Goal: Task Accomplishment & Management: Complete application form

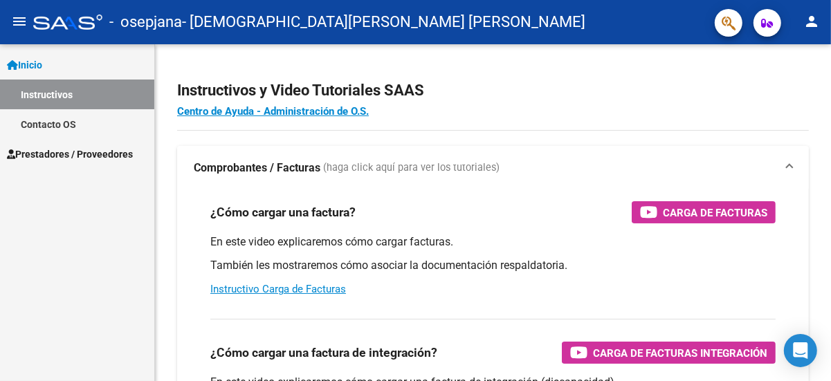
click at [376, 163] on span "(haga click aquí para ver los tutoriales)" at bounding box center [411, 168] width 176 height 15
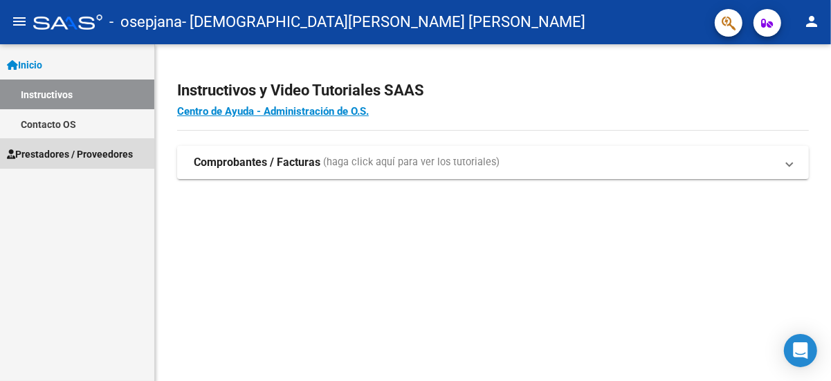
click at [53, 155] on span "Prestadores / Proveedores" at bounding box center [70, 154] width 126 height 15
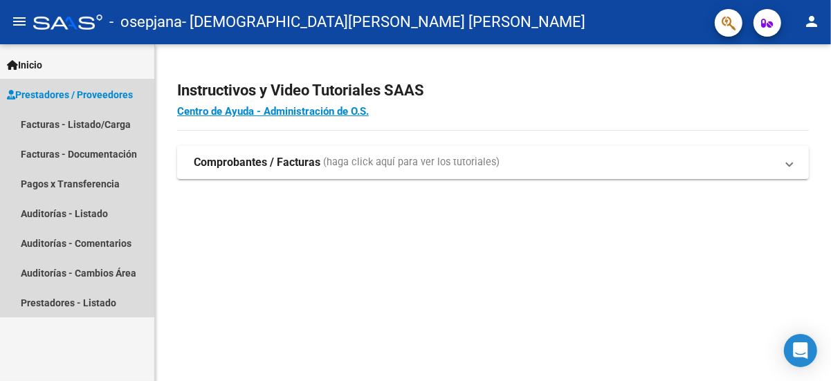
click at [49, 94] on span "Prestadores / Proveedores" at bounding box center [70, 94] width 126 height 15
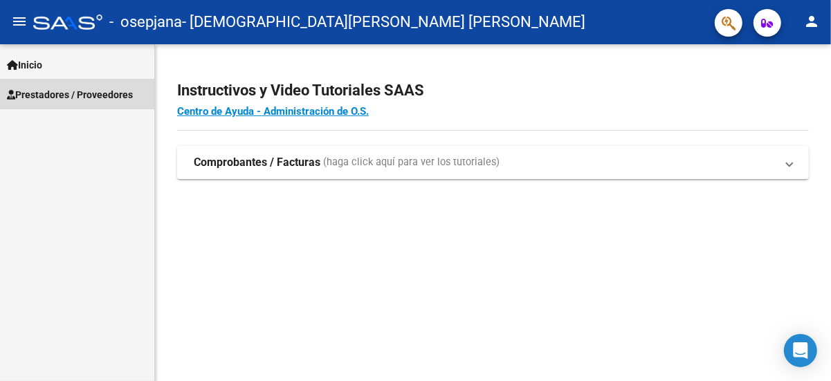
click at [48, 94] on span "Prestadores / Proveedores" at bounding box center [70, 94] width 126 height 15
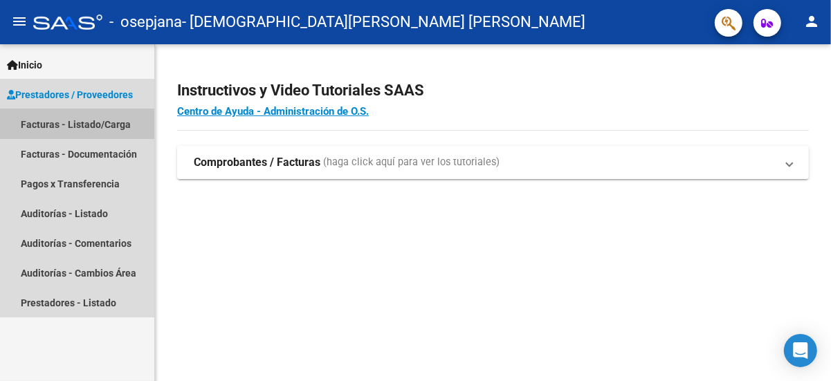
click at [51, 123] on link "Facturas - Listado/Carga" at bounding box center [77, 124] width 154 height 30
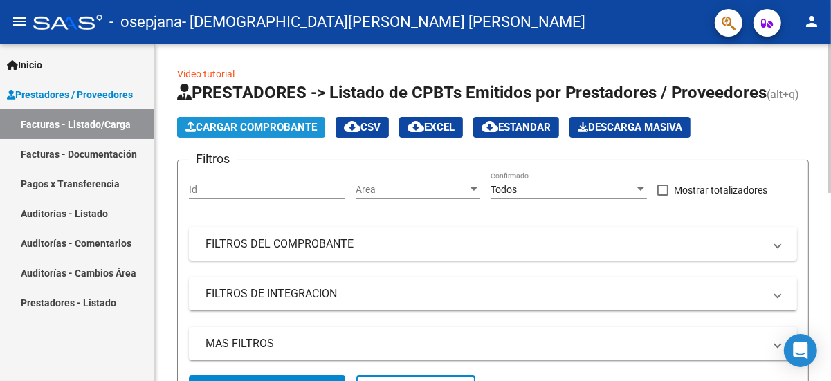
click at [280, 127] on span "Cargar Comprobante" at bounding box center [250, 127] width 131 height 12
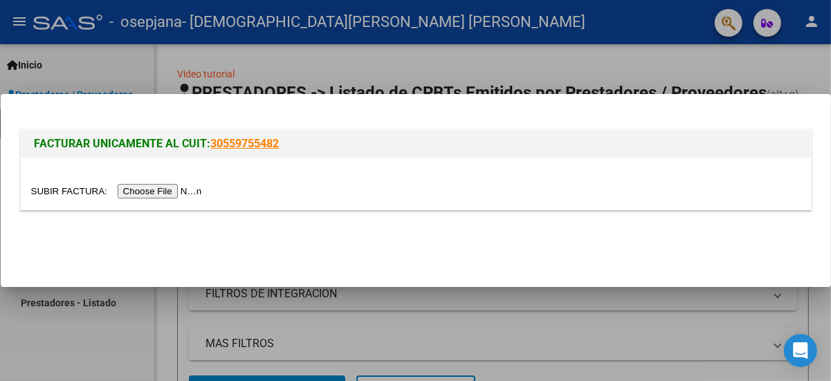
click at [177, 192] on input "file" at bounding box center [118, 191] width 175 height 15
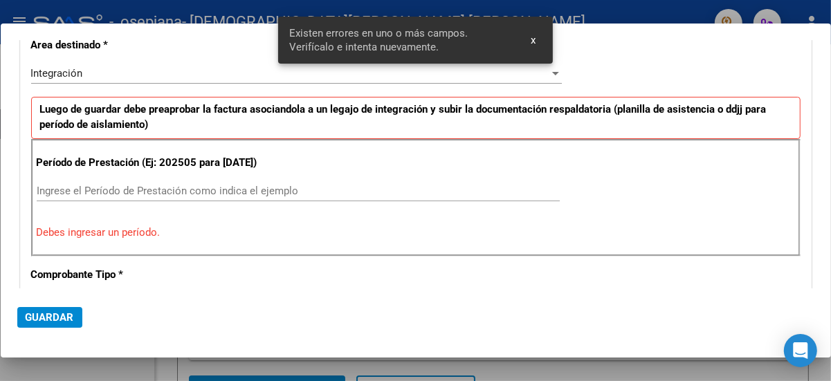
scroll to position [304, 0]
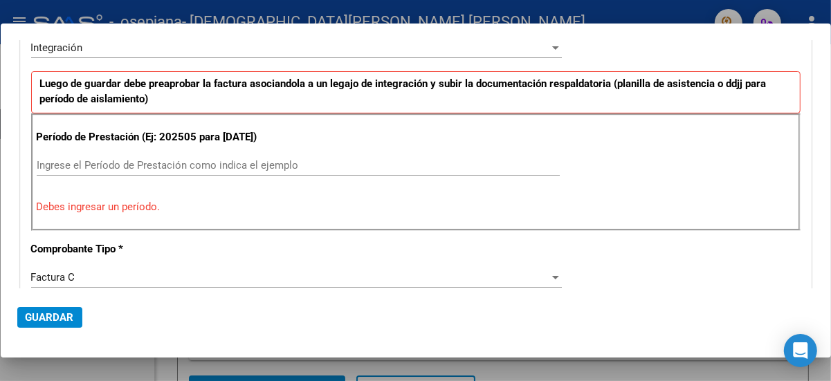
click at [541, 146] on div "Período de Prestación (Ej: 202505 para [DATE]) Ingrese el Período de Prestación…" at bounding box center [415, 172] width 769 height 118
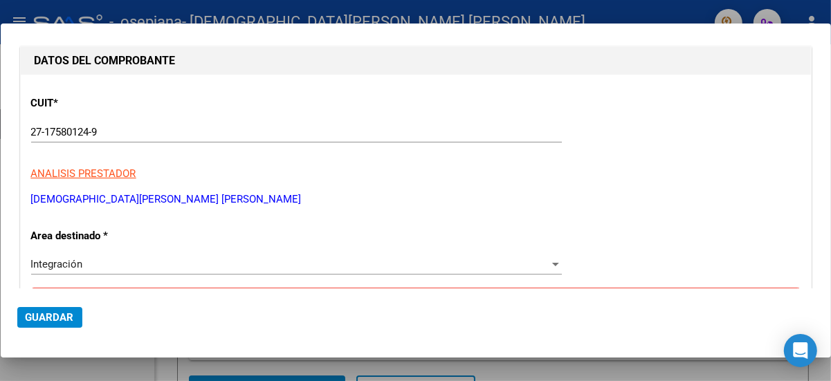
scroll to position [0, 0]
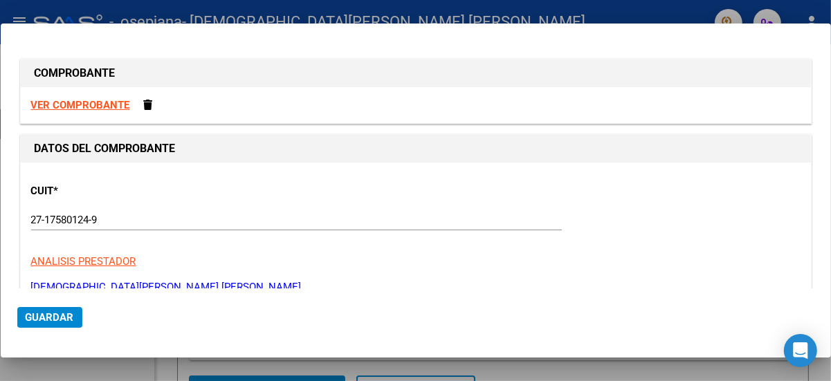
click at [93, 104] on strong "VER COMPROBANTE" at bounding box center [80, 105] width 99 height 12
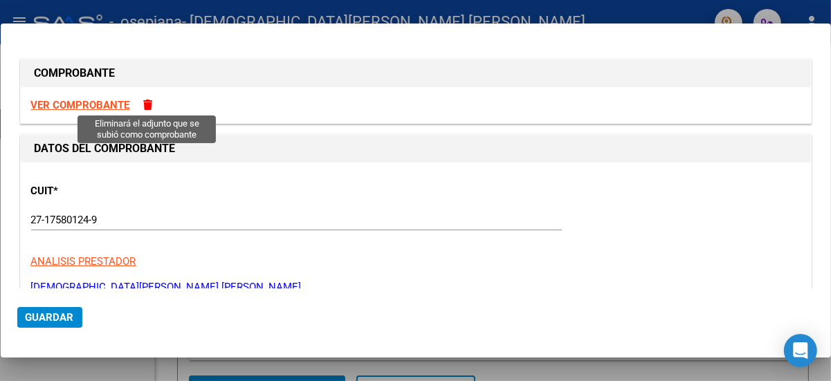
click at [144, 104] on span at bounding box center [148, 105] width 9 height 10
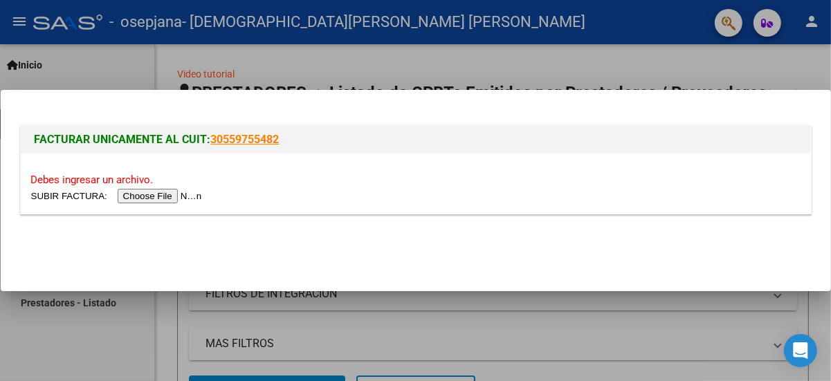
click at [178, 197] on input "file" at bounding box center [118, 196] width 175 height 15
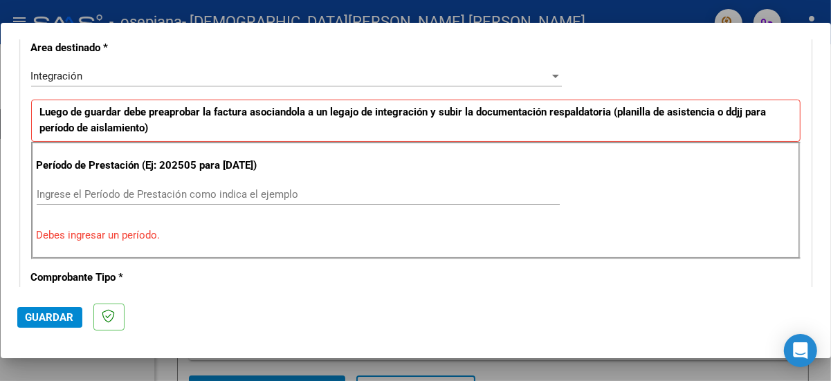
scroll to position [327, 0]
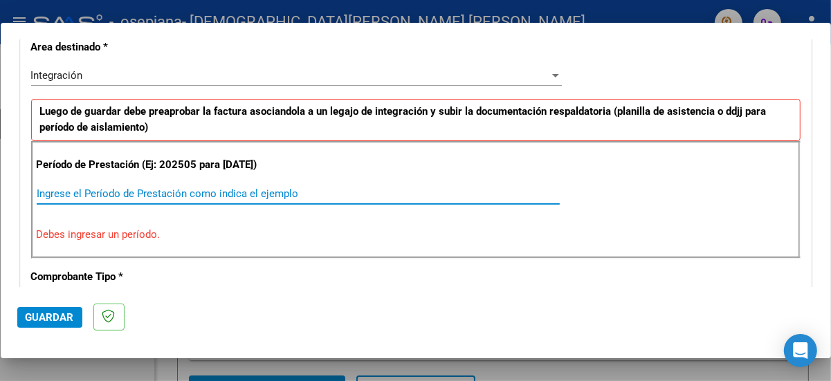
click at [44, 200] on input "Ingrese el Período de Prestación como indica el ejemplo" at bounding box center [298, 194] width 523 height 12
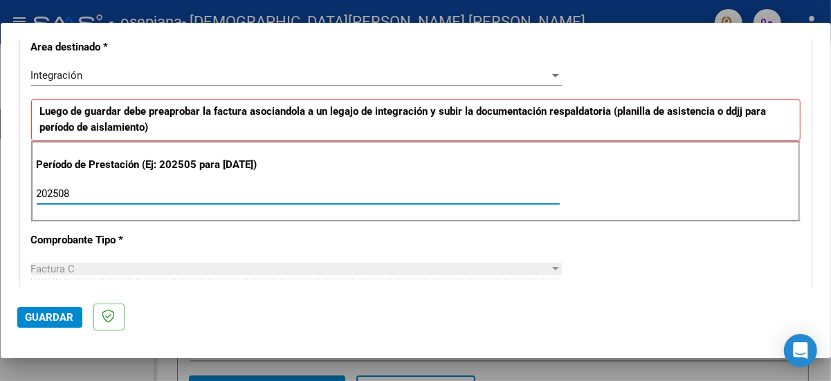
type input "202508"
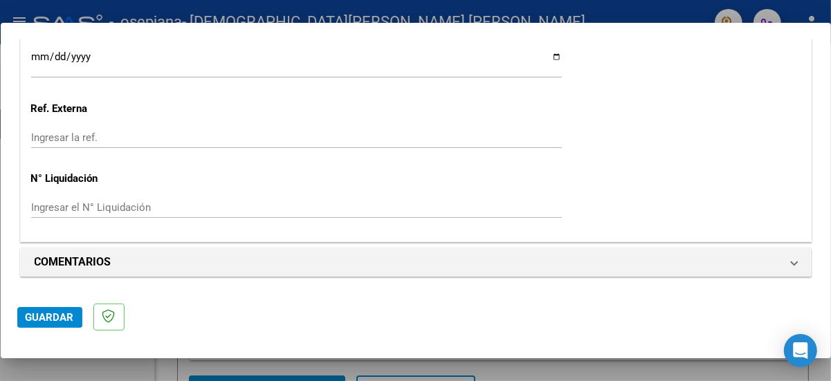
scroll to position [1008, 0]
click at [48, 313] on span "Guardar" at bounding box center [50, 317] width 48 height 12
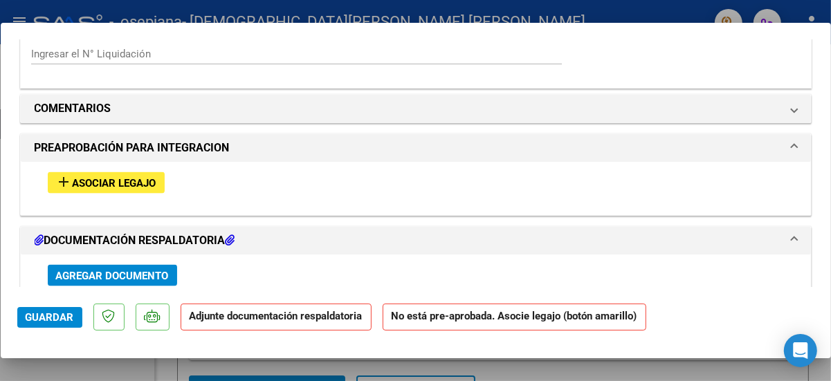
scroll to position [1163, 0]
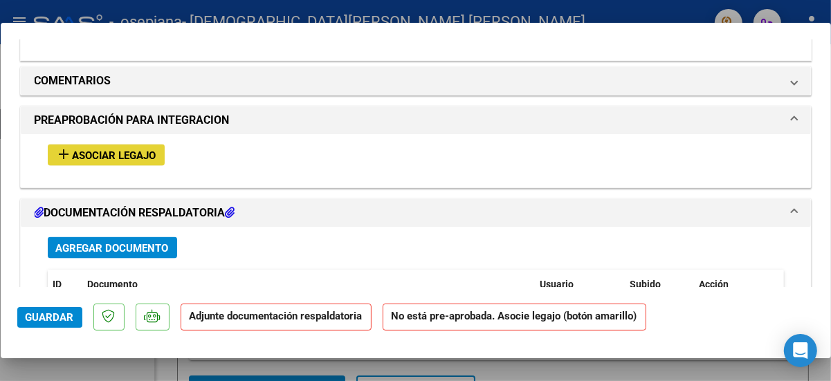
click at [122, 162] on span "Asociar Legajo" at bounding box center [115, 155] width 84 height 12
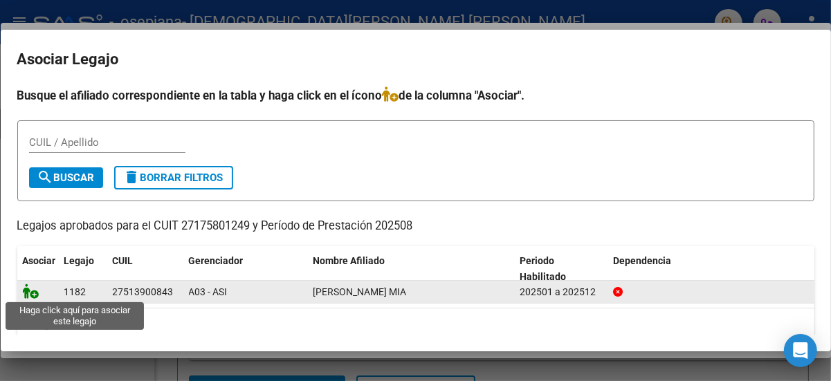
click at [37, 292] on icon at bounding box center [31, 291] width 17 height 15
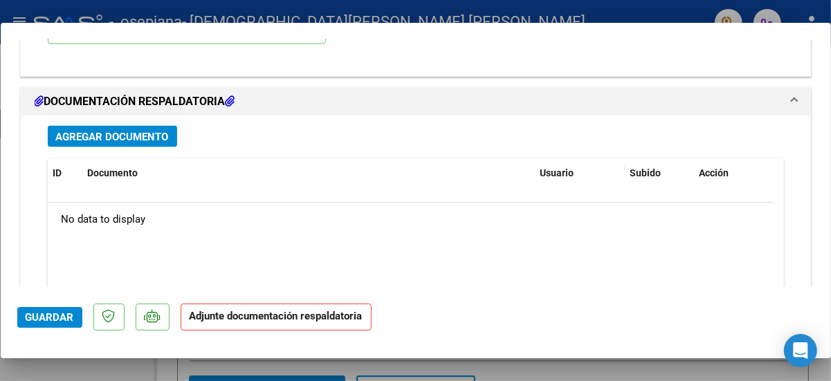
scroll to position [1475, 0]
click at [93, 143] on span "Agregar Documento" at bounding box center [112, 136] width 113 height 12
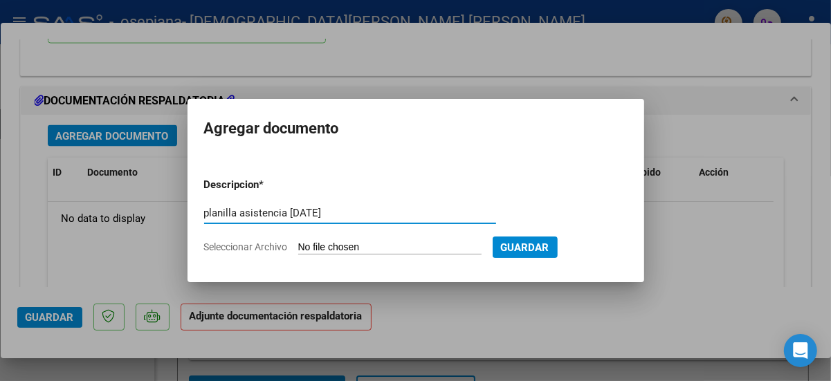
type input "planilla asistencia [DATE]"
click at [306, 246] on input "Seleccionar Archivo" at bounding box center [389, 247] width 183 height 13
type input "C:\fakepath\asistencia [DATE] [PERSON_NAME].pdf"
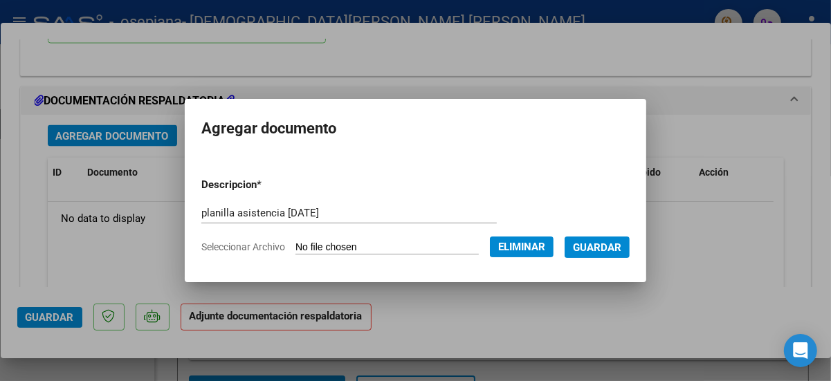
click at [603, 248] on span "Guardar" at bounding box center [597, 247] width 48 height 12
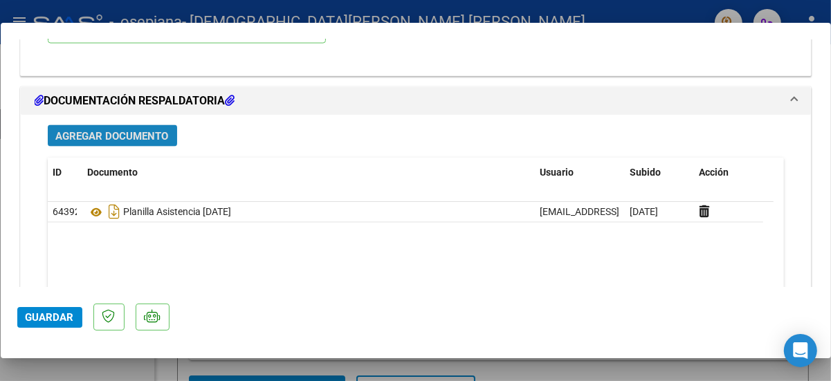
click at [154, 143] on span "Agregar Documento" at bounding box center [112, 136] width 113 height 12
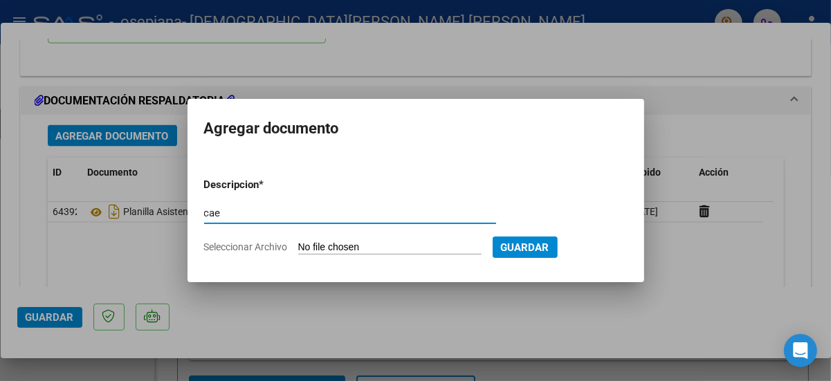
type input "cae"
click at [355, 244] on input "Seleccionar Archivo" at bounding box center [389, 247] width 183 height 13
click at [224, 213] on input "cae" at bounding box center [350, 213] width 292 height 12
click at [372, 248] on input "Seleccionar Archivo" at bounding box center [389, 247] width 183 height 13
type input "C:\fakepath\CAE FC 00002-00000129.pdf"
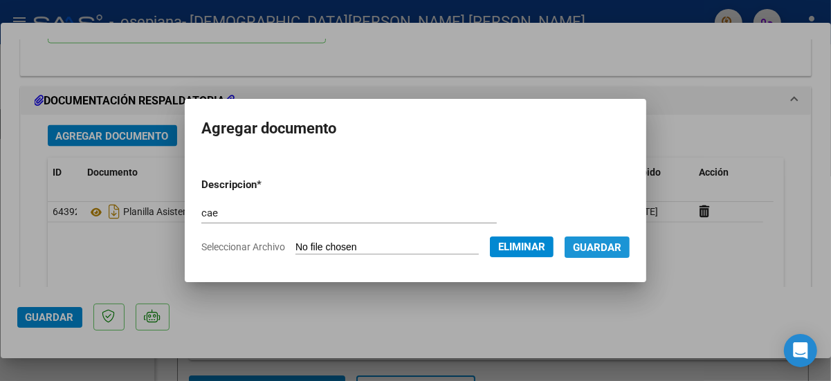
click at [621, 246] on span "Guardar" at bounding box center [597, 247] width 48 height 12
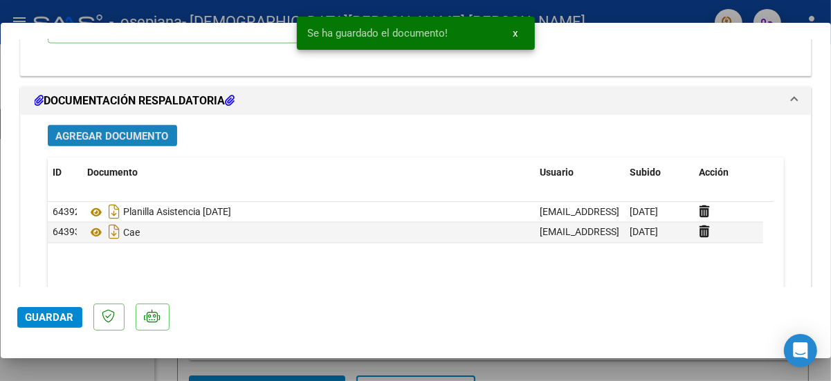
click at [132, 143] on span "Agregar Documento" at bounding box center [112, 136] width 113 height 12
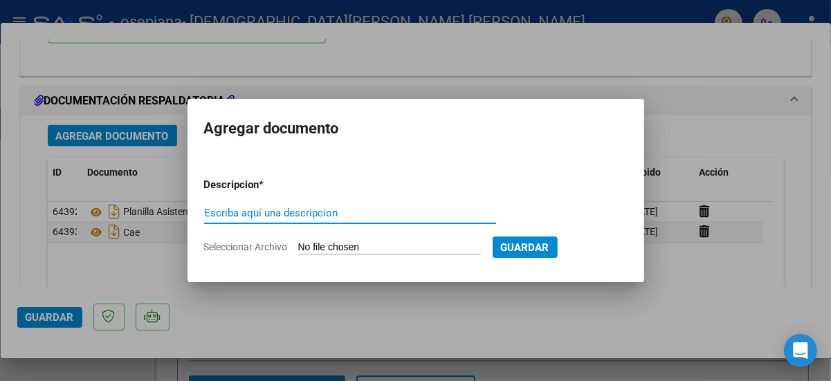
click at [215, 208] on input "Escriba aquí una descripcion" at bounding box center [350, 213] width 292 height 12
type input "factura firmada y sellada"
click at [334, 244] on input "Seleccionar Archivo" at bounding box center [389, 247] width 183 height 13
type input "C:\fakepath\FC 00002-00000129 ORIGINAL FIRMADA.pdf"
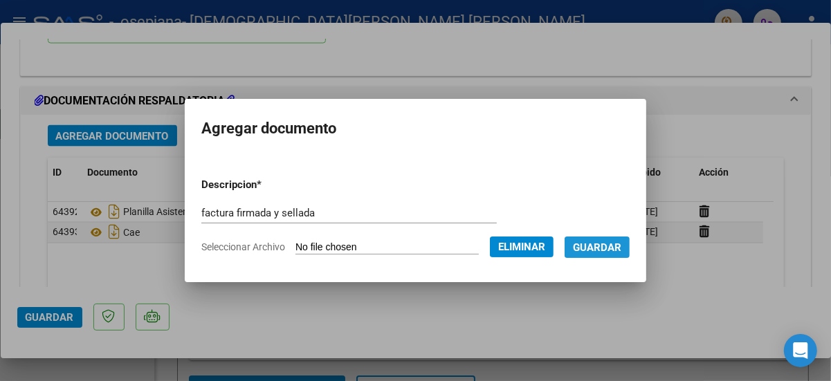
click at [603, 250] on span "Guardar" at bounding box center [597, 247] width 48 height 12
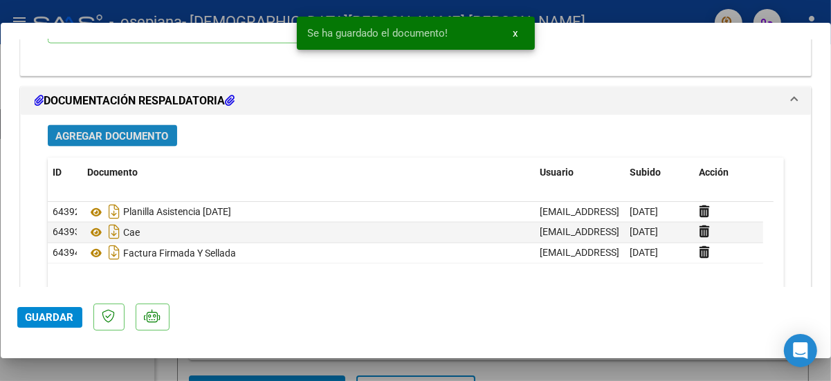
click at [109, 143] on span "Agregar Documento" at bounding box center [112, 136] width 113 height 12
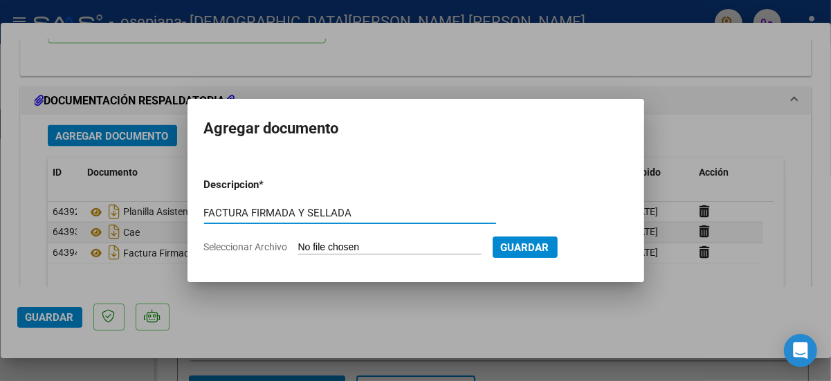
type input "FACTURA FIRMADA Y SELLADA"
click at [322, 248] on input "Seleccionar Archivo" at bounding box center [389, 247] width 183 height 13
type input "C:\fakepath\FC 00002-00000129 DUPLICADO FIRMADA.pdf"
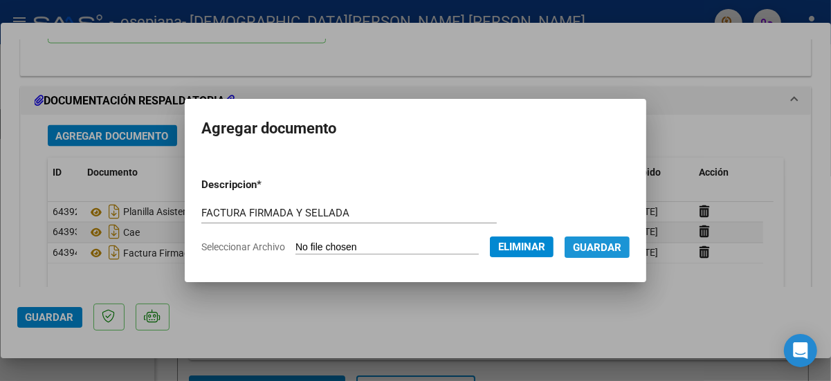
click at [613, 248] on span "Guardar" at bounding box center [597, 247] width 48 height 12
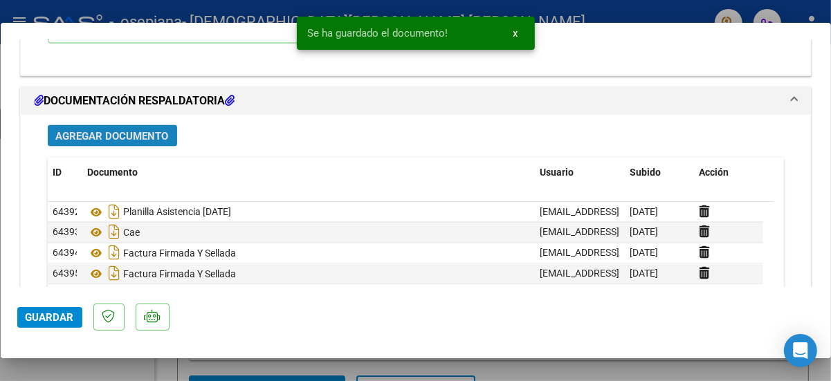
click at [137, 143] on span "Agregar Documento" at bounding box center [112, 136] width 113 height 12
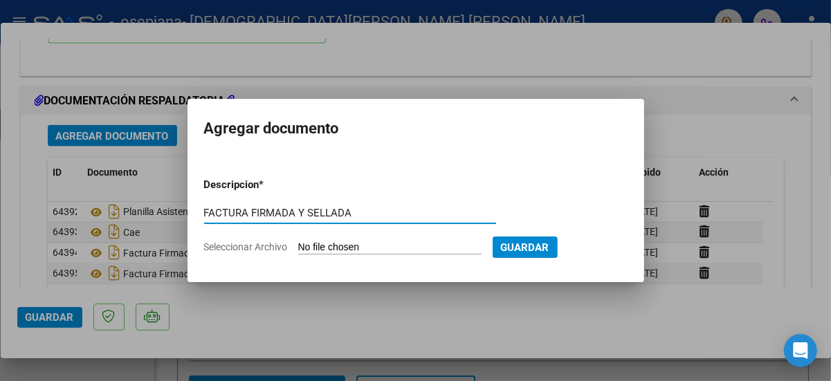
type input "FACTURA FIRMADA Y SELLADA"
click at [316, 248] on input "Seleccionar Archivo" at bounding box center [389, 247] width 183 height 13
type input "C:\fakepath\FC 00002-00000129 TRIPLICADO FIRMADO.pdf"
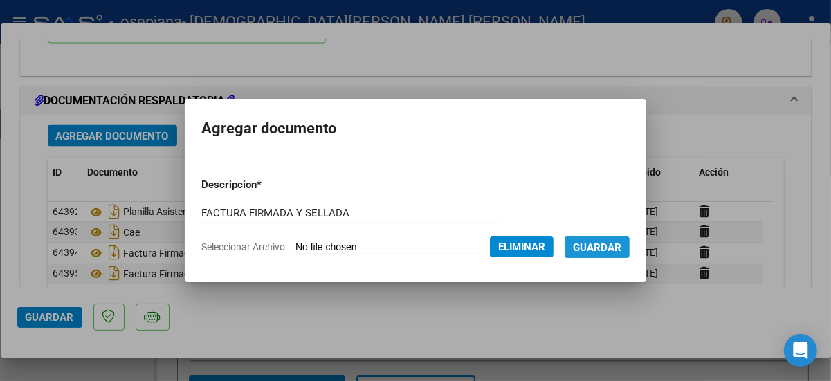
click at [605, 248] on span "Guardar" at bounding box center [597, 247] width 48 height 12
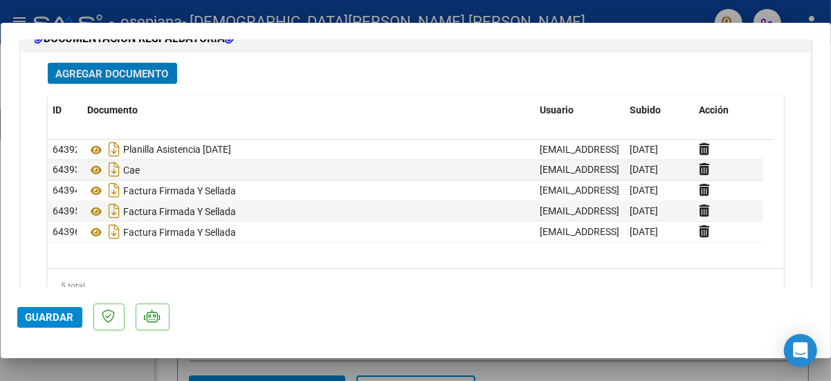
scroll to position [1530, 0]
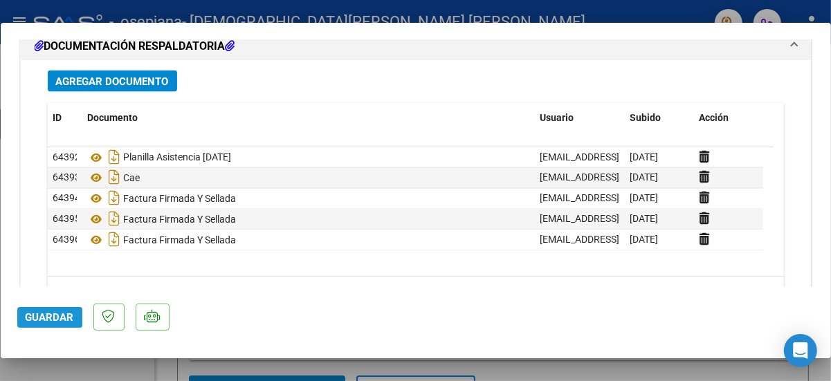
click at [48, 314] on span "Guardar" at bounding box center [50, 317] width 48 height 12
click at [430, 92] on div "Agregar Documento" at bounding box center [416, 81] width 736 height 21
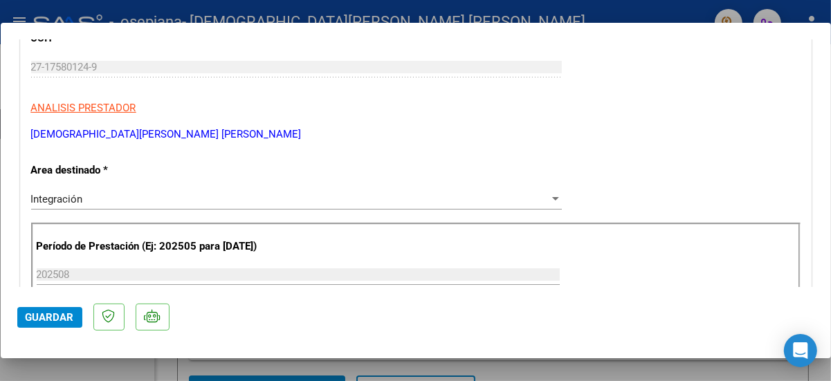
scroll to position [13, 0]
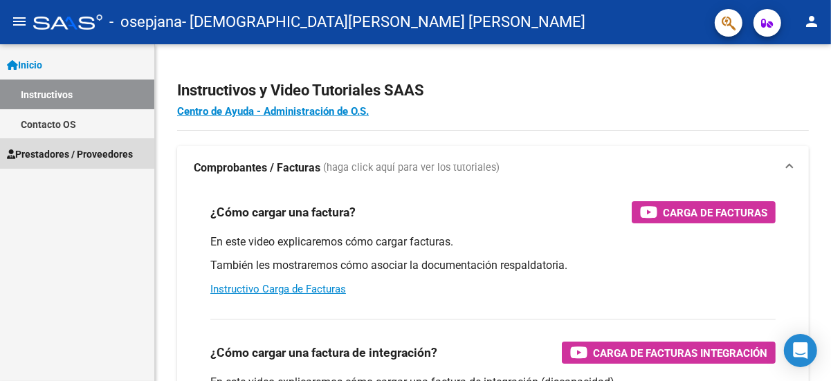
click at [62, 156] on span "Prestadores / Proveedores" at bounding box center [70, 154] width 126 height 15
click at [98, 153] on span "Prestadores / Proveedores" at bounding box center [70, 154] width 126 height 15
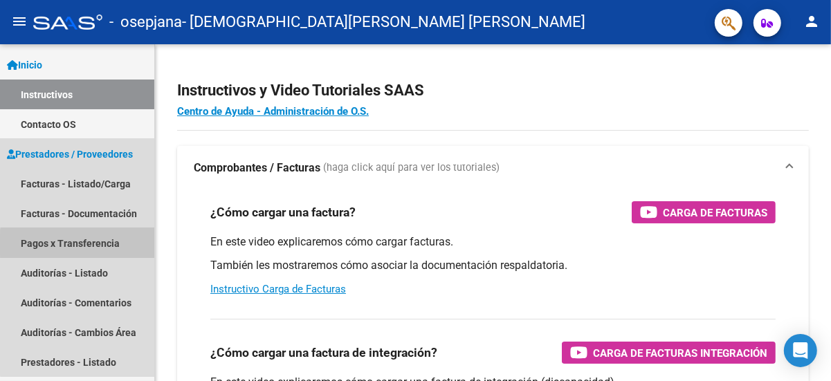
click at [88, 245] on link "Pagos x Transferencia" at bounding box center [77, 243] width 154 height 30
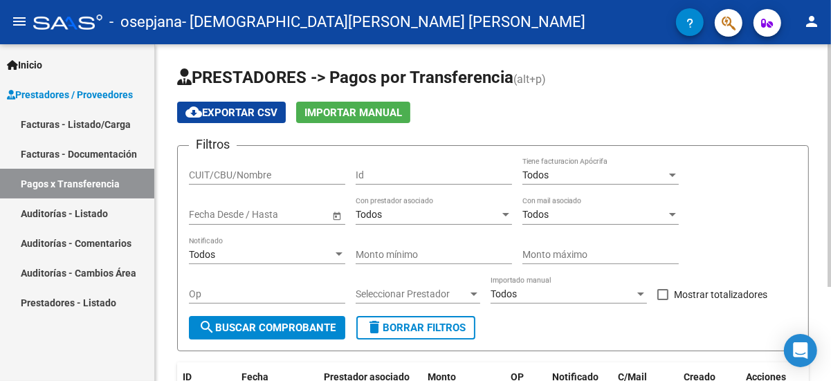
scroll to position [129, 0]
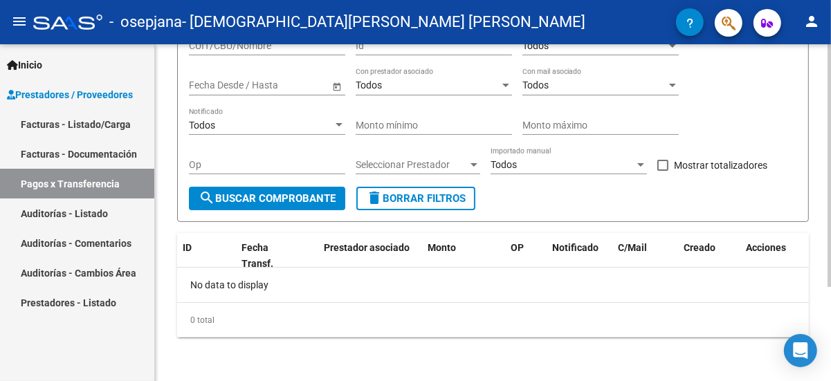
click at [828, 300] on div at bounding box center [829, 212] width 3 height 337
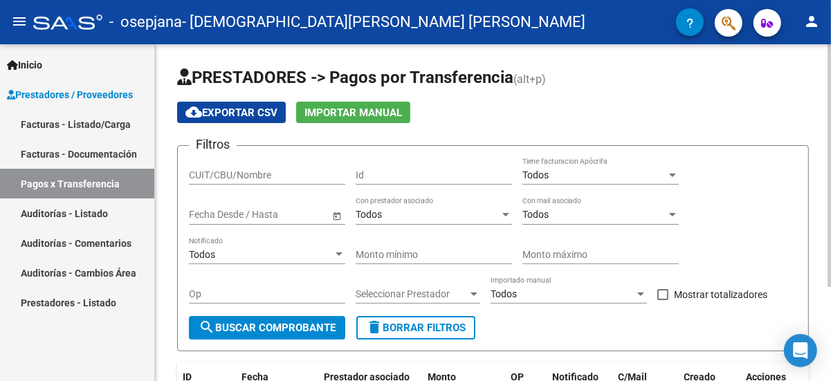
click at [828, 113] on div at bounding box center [829, 212] width 3 height 337
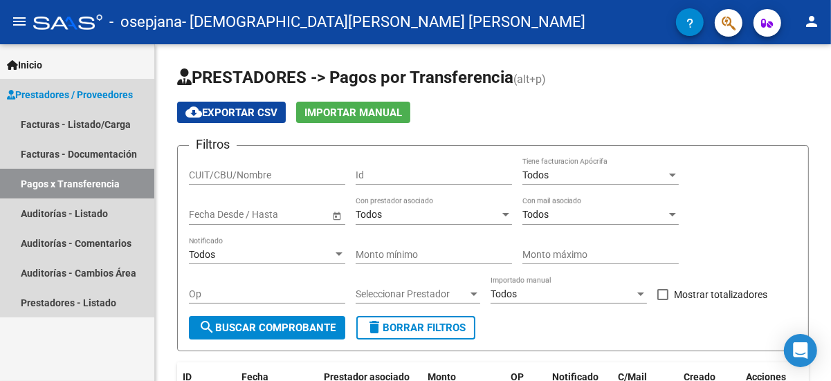
click at [82, 92] on span "Prestadores / Proveedores" at bounding box center [70, 94] width 126 height 15
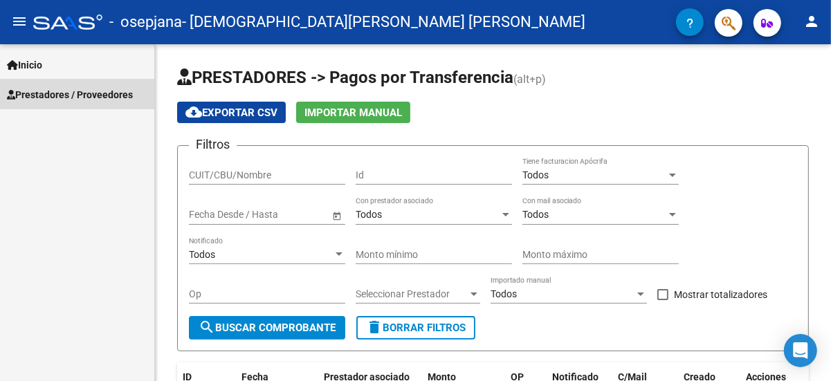
click at [21, 97] on span "Prestadores / Proveedores" at bounding box center [70, 94] width 126 height 15
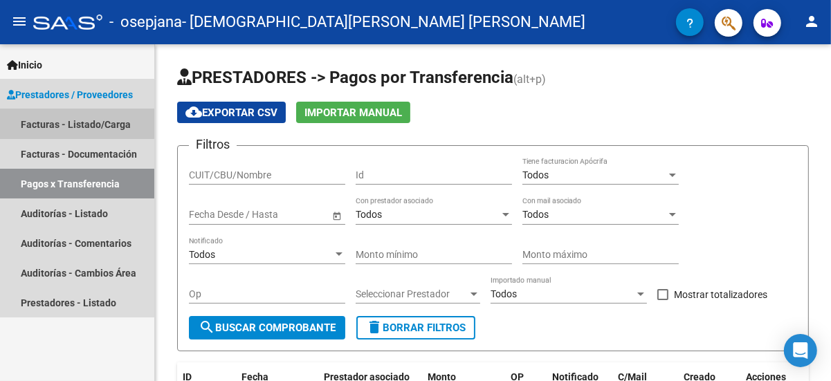
click at [42, 122] on link "Facturas - Listado/Carga" at bounding box center [77, 124] width 154 height 30
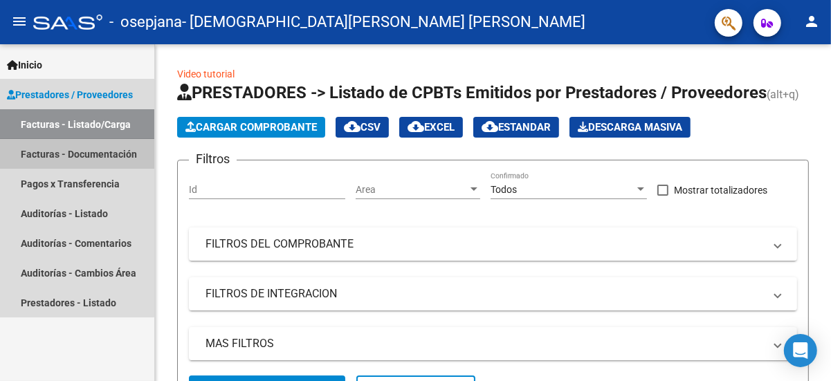
click at [48, 154] on link "Facturas - Documentación" at bounding box center [77, 154] width 154 height 30
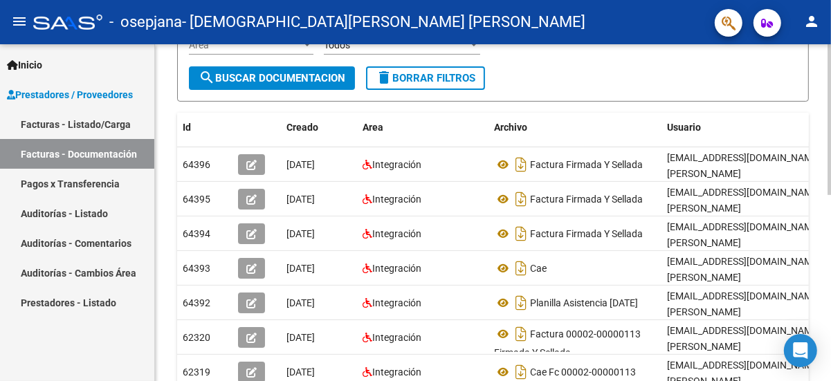
scroll to position [213, 0]
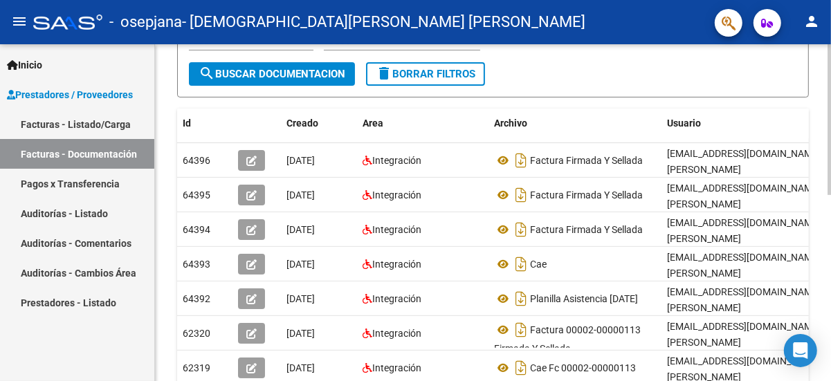
click at [830, 283] on div at bounding box center [829, 218] width 3 height 151
click at [15, 21] on mat-icon "menu" at bounding box center [19, 21] width 17 height 17
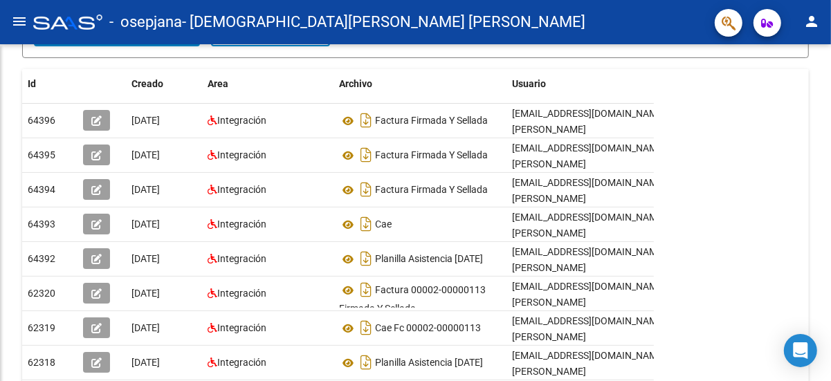
scroll to position [173, 0]
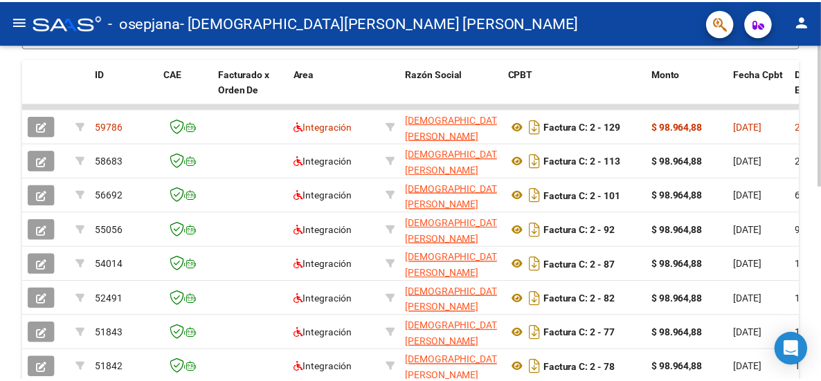
scroll to position [365, 0]
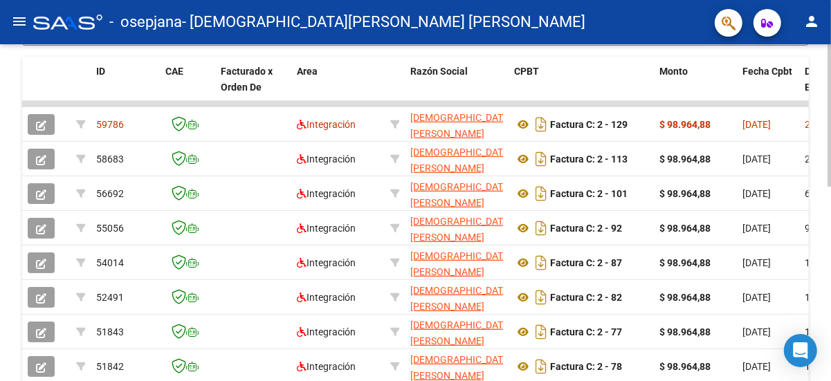
click at [830, 279] on div at bounding box center [829, 273] width 3 height 143
drag, startPoint x: 403, startPoint y: 84, endPoint x: 341, endPoint y: 92, distance: 62.7
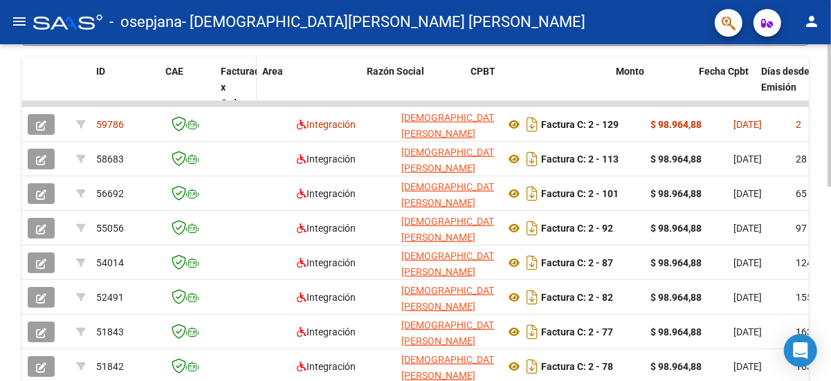
drag, startPoint x: 288, startPoint y: 89, endPoint x: 253, endPoint y: 92, distance: 34.8
click at [253, 92] on span at bounding box center [253, 95] width 6 height 77
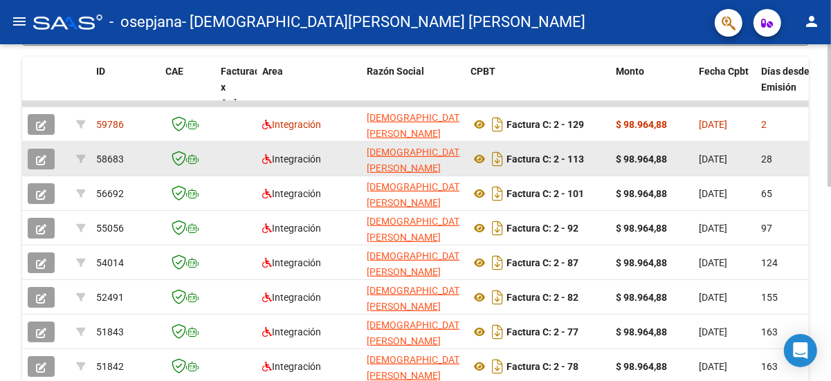
click at [676, 161] on div "$ 98.964,88" at bounding box center [652, 160] width 72 height 16
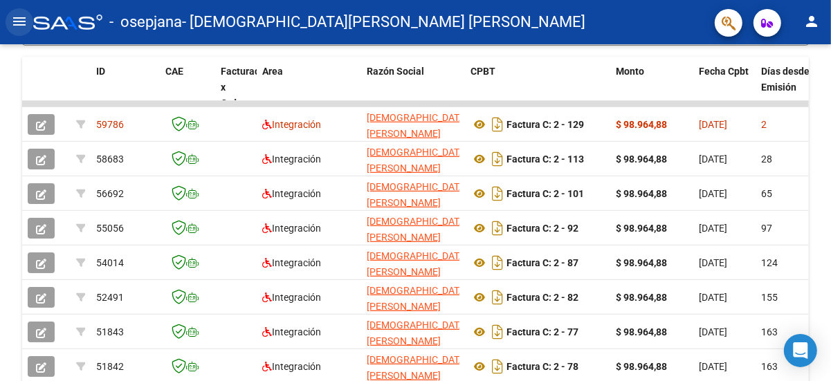
click at [19, 23] on mat-icon "menu" at bounding box center [19, 21] width 17 height 17
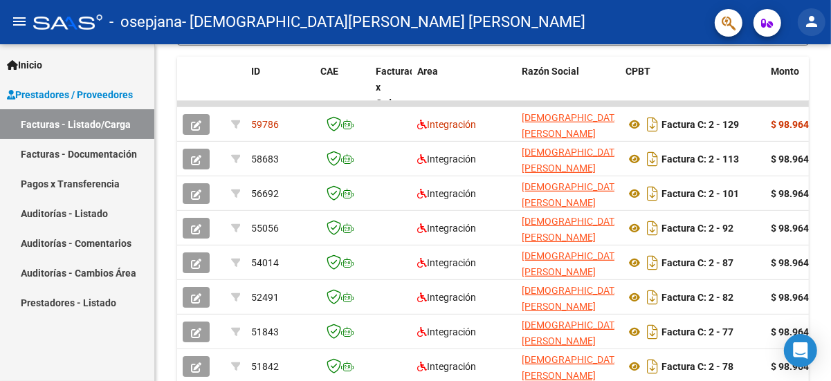
click at [809, 20] on mat-icon "person" at bounding box center [811, 21] width 17 height 17
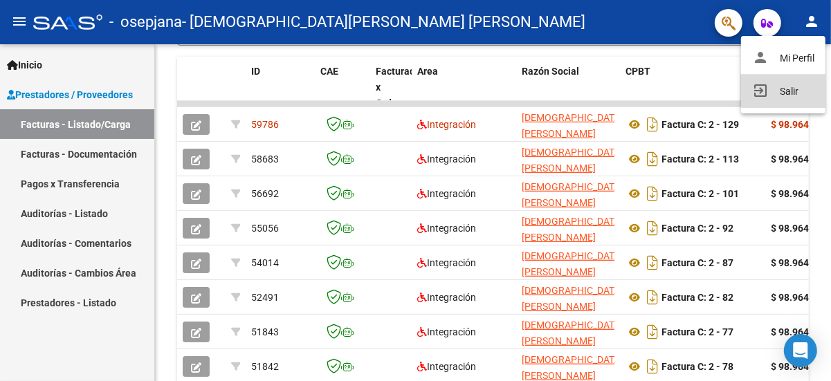
click at [785, 91] on button "exit_to_app Salir" at bounding box center [783, 91] width 84 height 33
